Goal: Find specific page/section: Find specific page/section

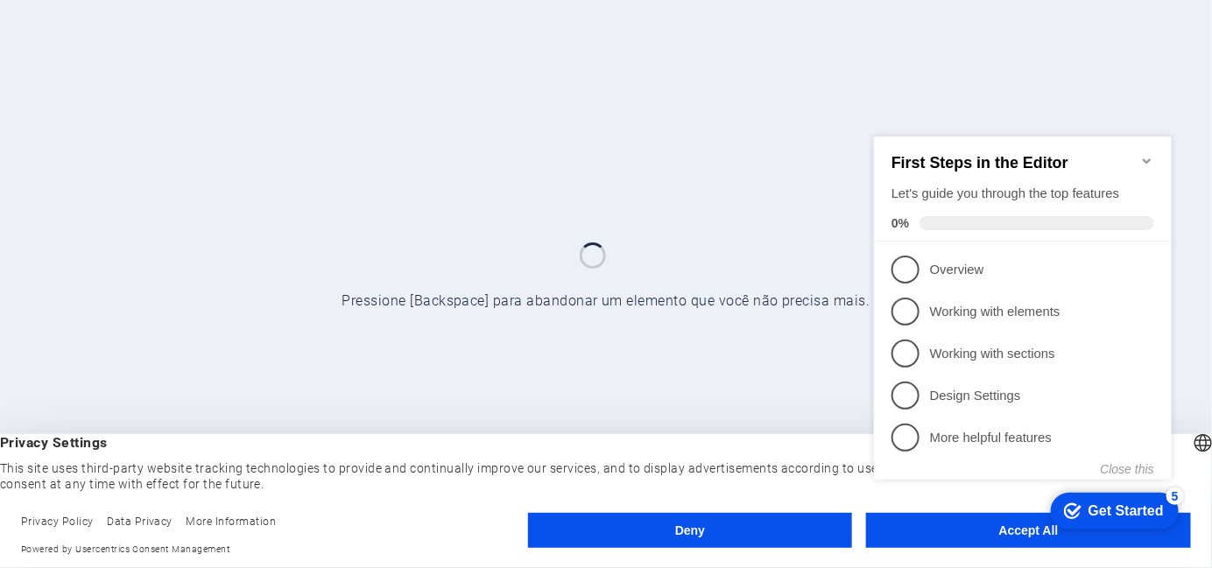
click at [934, 542] on appcues-checklist "Contextual help checklist present on screen" at bounding box center [1026, 326] width 319 height 432
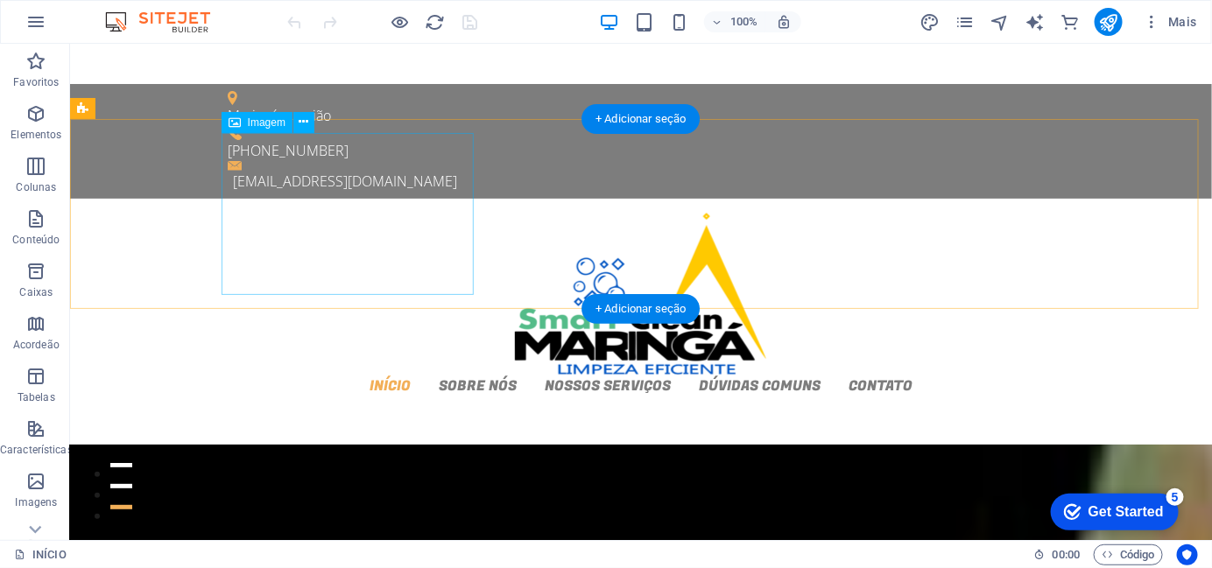
click at [426, 262] on figure at bounding box center [640, 293] width 827 height 162
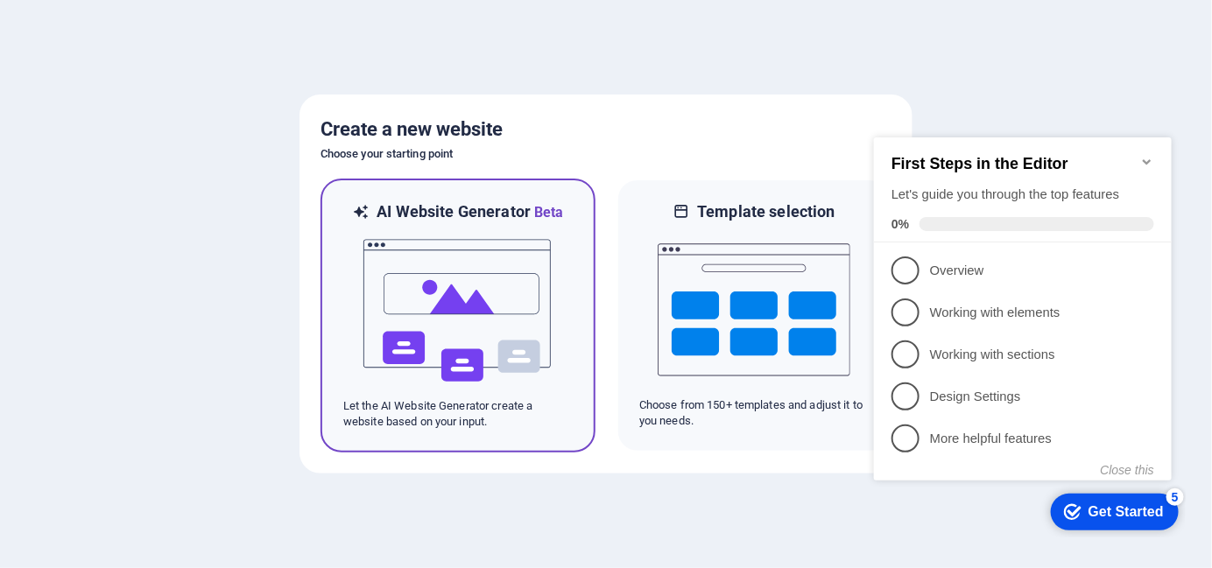
click at [474, 308] on img at bounding box center [458, 310] width 193 height 175
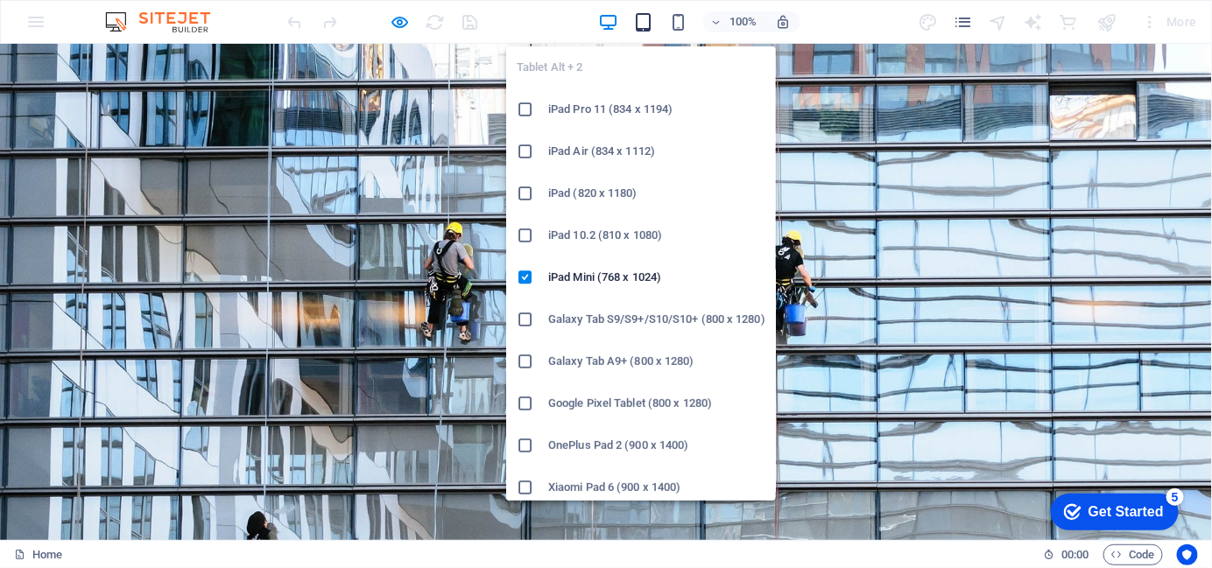
click at [643, 24] on icon "button" at bounding box center [643, 22] width 20 height 20
